Goal: Transaction & Acquisition: Purchase product/service

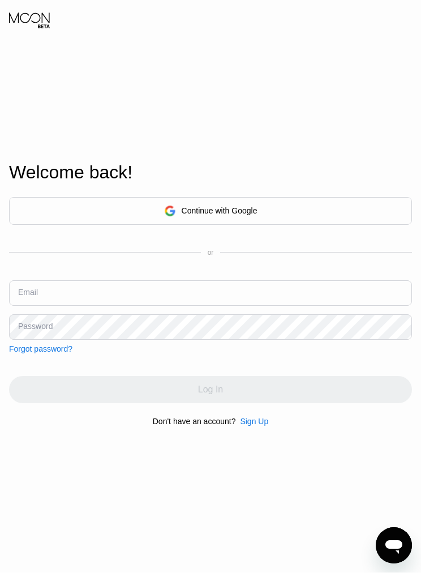
scroll to position [20, 0]
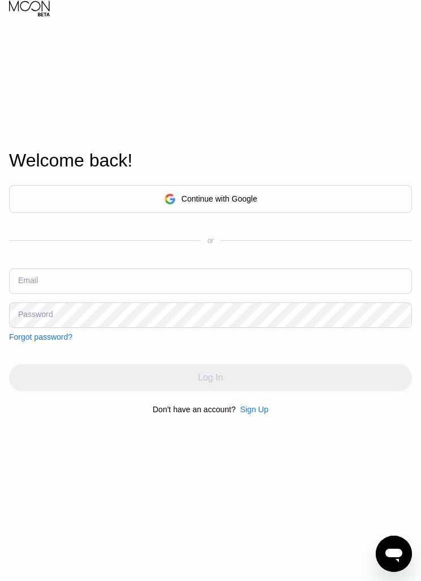
click at [255, 294] on input "text" at bounding box center [210, 280] width 403 height 25
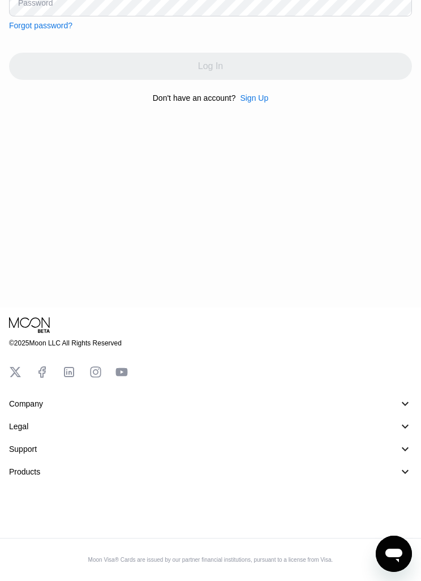
scroll to position [126, 0]
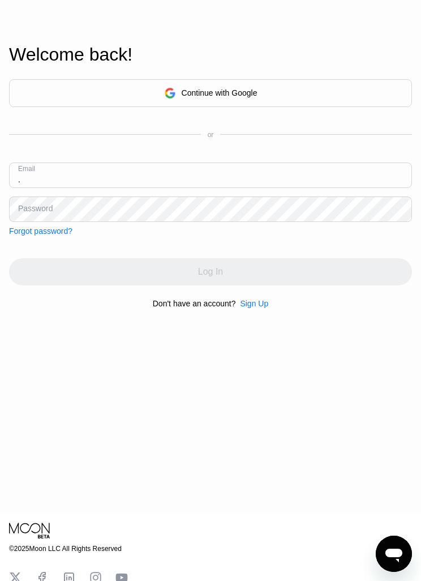
click at [144, 188] on input "." at bounding box center [210, 174] width 403 height 25
paste input "[EMAIL_ADDRESS][DOMAIN_NAME]"
type input "[EMAIL_ADDRESS][DOMAIN_NAME]"
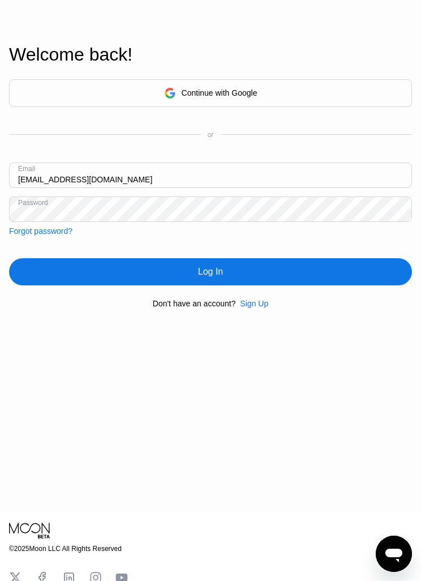
click at [353, 285] on div "Log In" at bounding box center [210, 271] width 403 height 27
click at [35, 236] on div "Forgot password?" at bounding box center [40, 230] width 63 height 9
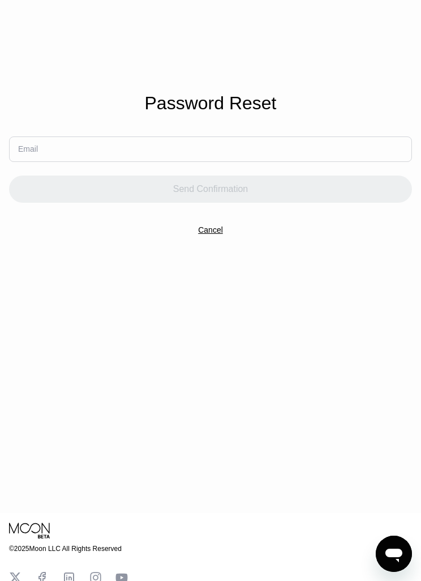
click at [361, 162] on input "text" at bounding box center [210, 148] width 403 height 25
click at [360, 162] on input "text" at bounding box center [210, 148] width 403 height 25
click at [354, 162] on input "text" at bounding box center [210, 148] width 403 height 25
paste input "[EMAIL_ADDRESS][DOMAIN_NAME]"
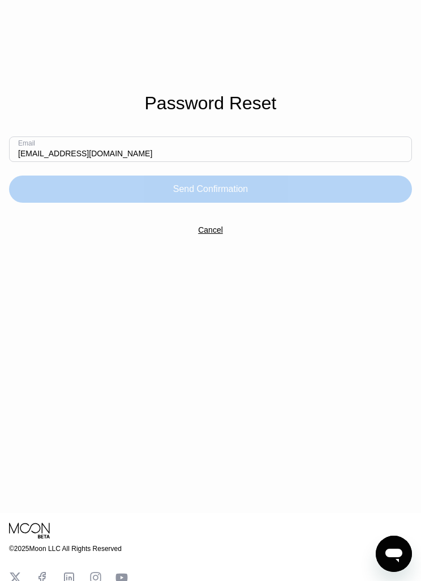
type input "[EMAIL_ADDRESS][DOMAIN_NAME]"
click at [343, 203] on div "Send Confirmation" at bounding box center [210, 188] width 403 height 27
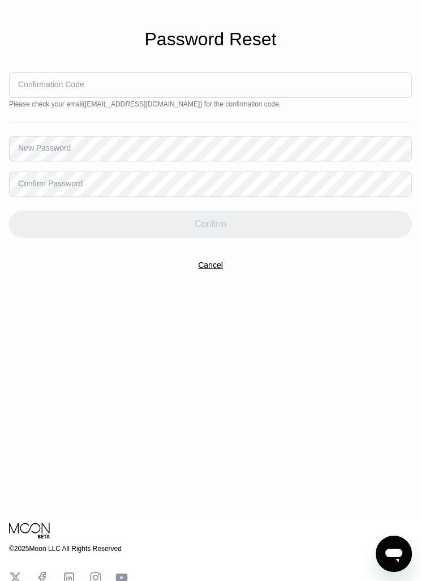
click at [336, 98] on input at bounding box center [210, 84] width 403 height 25
click at [334, 98] on input at bounding box center [210, 84] width 403 height 25
paste input "1"
type input "1"
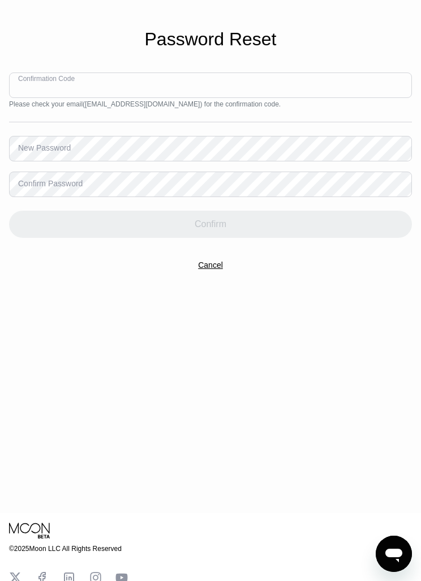
click at [31, 98] on input at bounding box center [210, 84] width 403 height 25
paste input "1"
type input "1"
type input "8"
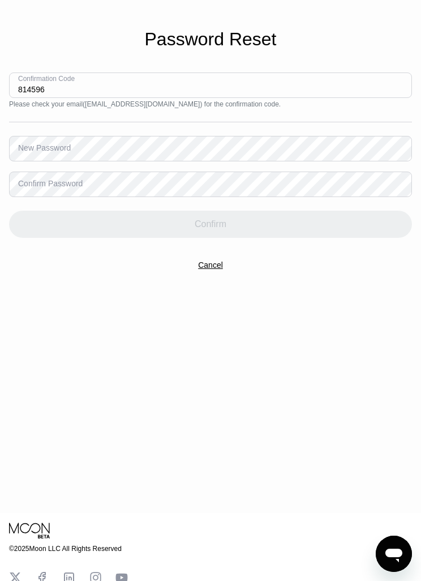
type input "814596"
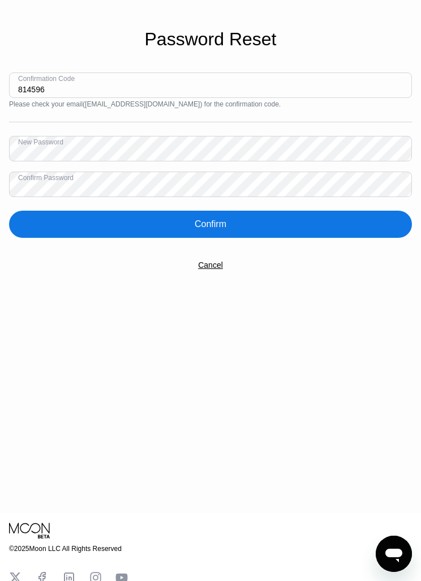
scroll to position [0, 0]
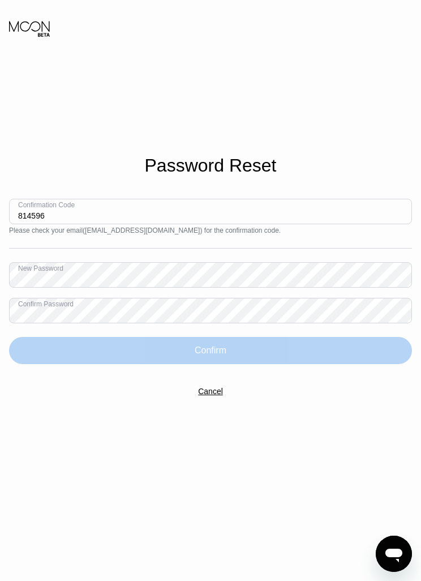
click at [328, 364] on div "Confirm" at bounding box center [210, 350] width 403 height 27
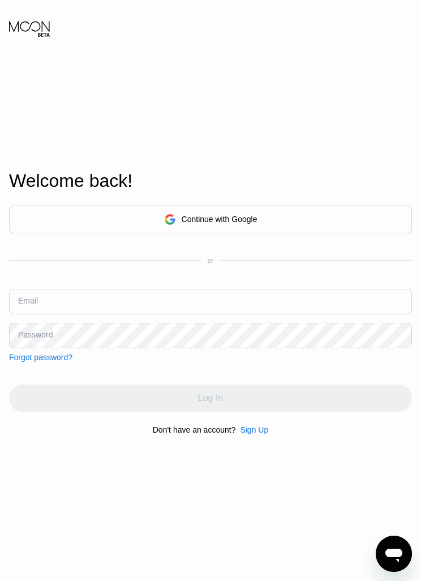
click at [339, 314] on input "text" at bounding box center [210, 301] width 403 height 25
click at [304, 314] on input "814596" at bounding box center [210, 301] width 403 height 25
type input "8"
click at [52, 314] on input "text" at bounding box center [210, 301] width 403 height 25
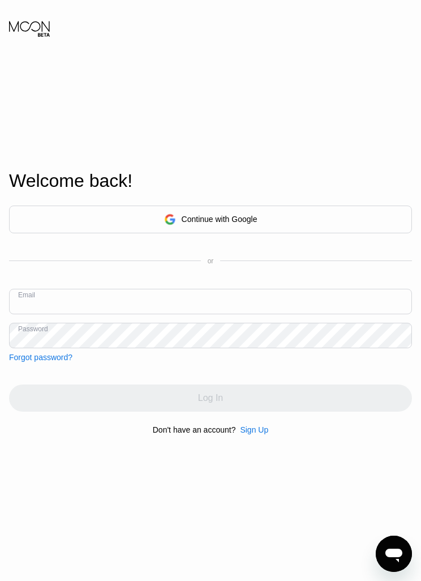
paste input "[EMAIL_ADDRESS][DOMAIN_NAME]"
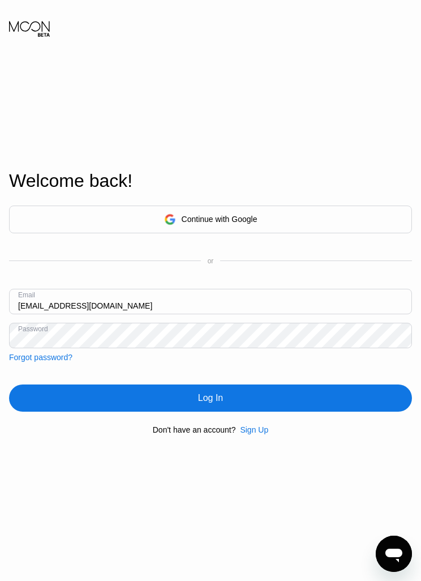
type input "[EMAIL_ADDRESS][DOMAIN_NAME]"
click at [339, 408] on div "Log In" at bounding box center [210, 397] width 403 height 27
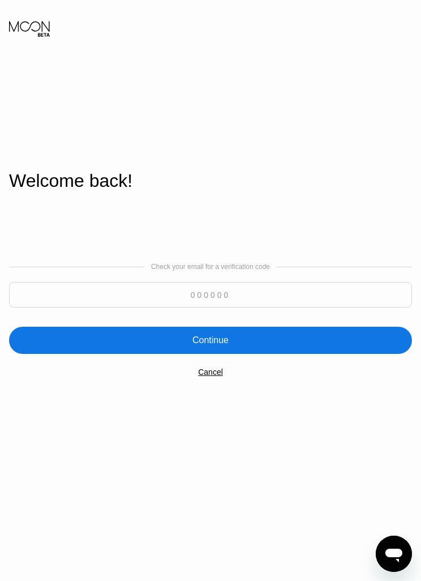
click at [315, 307] on input at bounding box center [210, 294] width 403 height 25
type input "188207"
click at [145, 348] on div "Continue" at bounding box center [210, 340] width 403 height 27
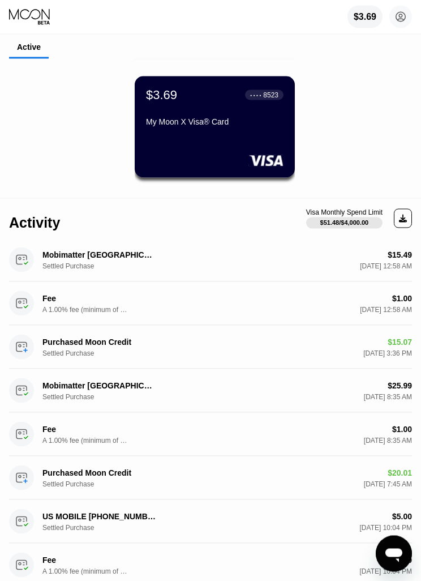
scroll to position [47, 0]
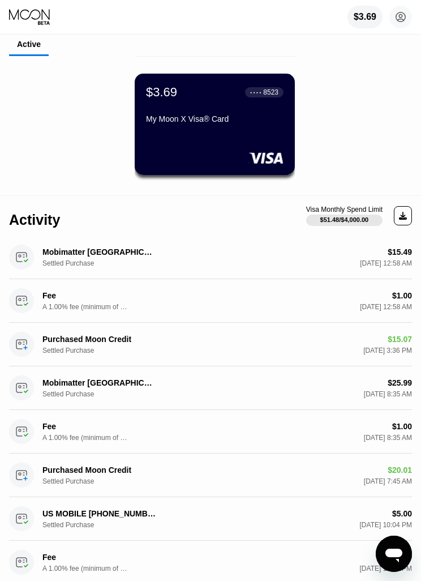
click at [362, 502] on div "US MOBILE [PHONE_NUMBER] US Settled Purchase $5.00 [DATE] 10:04 PM" at bounding box center [210, 519] width 403 height 44
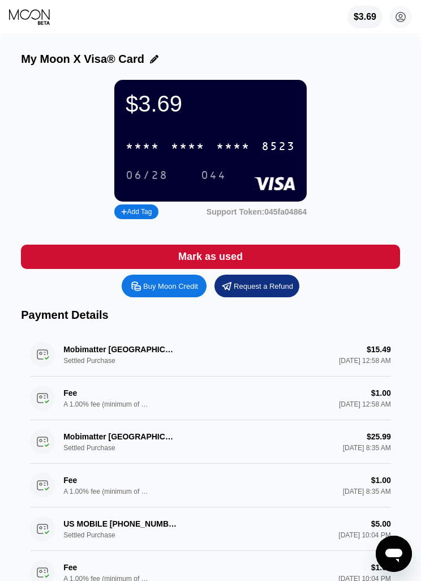
click at [172, 289] on div "Buy Moon Credit" at bounding box center [170, 286] width 55 height 10
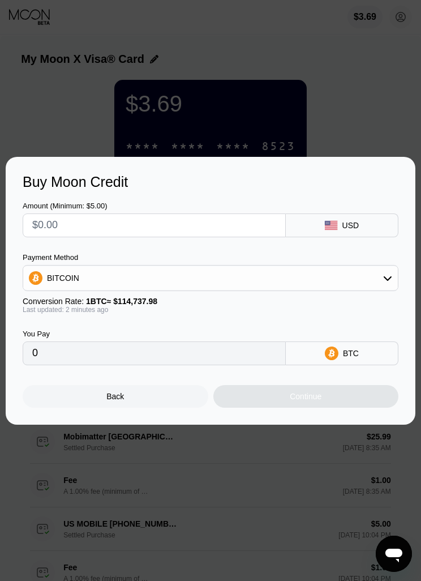
click at [234, 221] on input "text" at bounding box center [154, 225] width 244 height 23
type input "$2"
type input "0.00001744"
type input "$20"
type input "0.00017432"
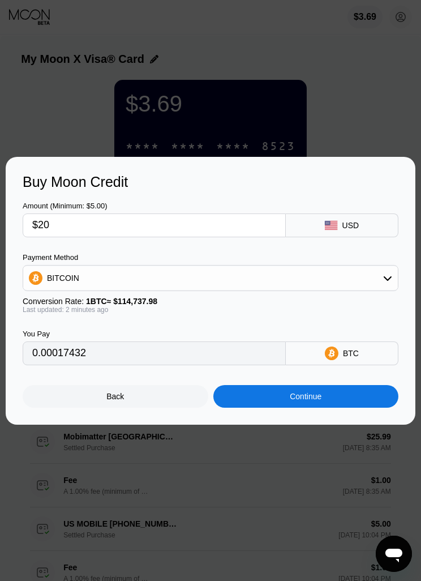
click at [375, 401] on div "Continue" at bounding box center [306, 396] width 186 height 23
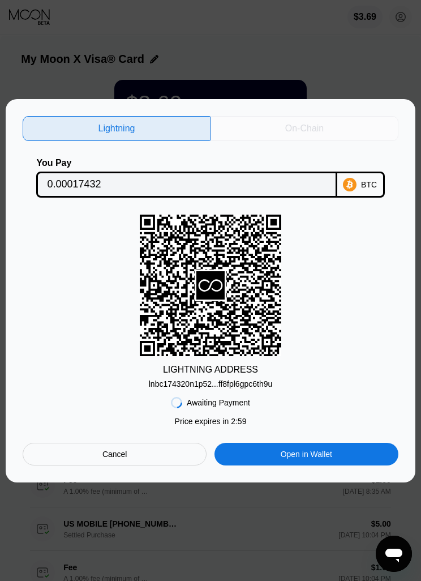
click at [348, 122] on div "On-Chain" at bounding box center [305, 128] width 188 height 25
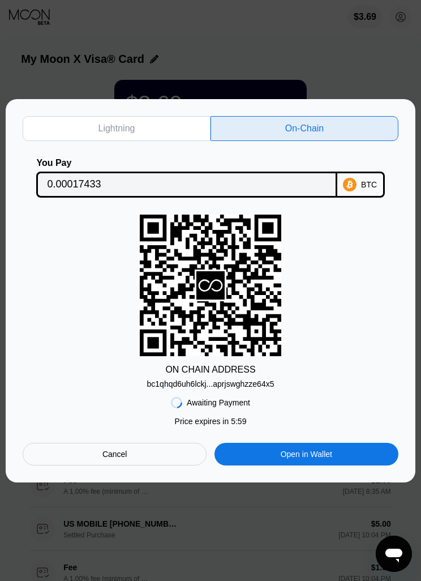
click at [367, 463] on div "Open in Wallet" at bounding box center [307, 454] width 184 height 23
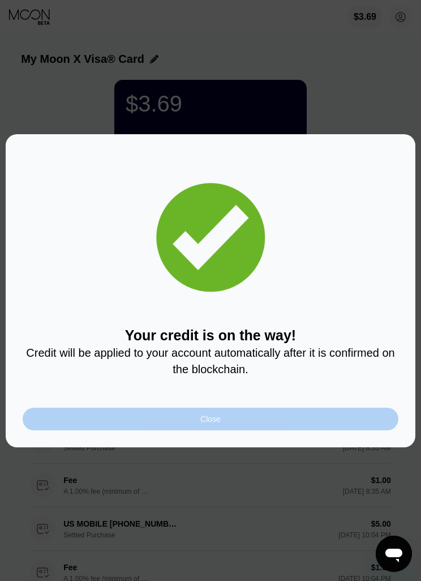
click at [344, 420] on div "Close" at bounding box center [211, 419] width 376 height 23
